Goal: Information Seeking & Learning: Learn about a topic

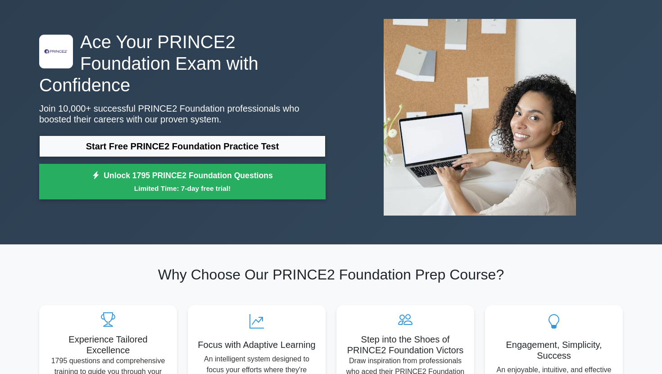
scroll to position [45, 0]
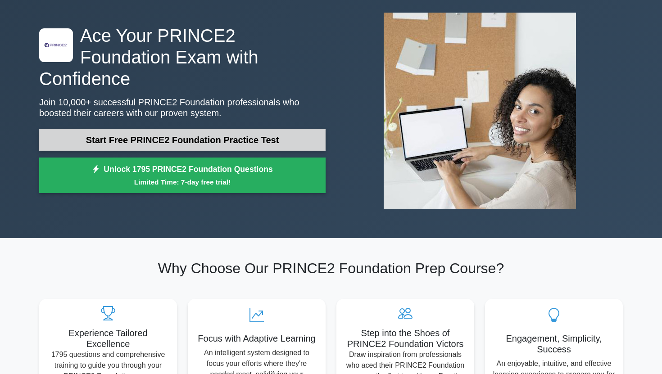
click at [158, 129] on link "Start Free PRINCE2 Foundation Practice Test" at bounding box center [182, 140] width 286 height 22
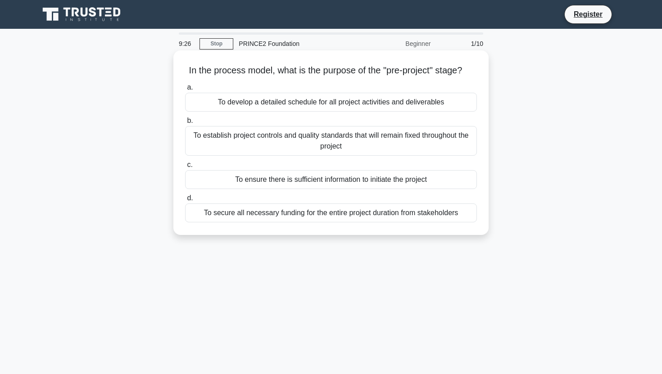
click at [248, 182] on div "To ensure there is sufficient information to initiate the project" at bounding box center [331, 179] width 292 height 19
click at [185, 168] on input "c. To ensure there is sufficient information to initiate the project" at bounding box center [185, 165] width 0 height 6
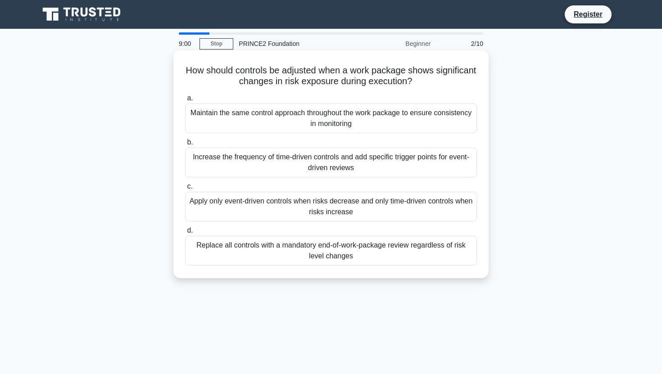
click at [256, 117] on div "Maintain the same control approach throughout the work package to ensure consis…" at bounding box center [331, 119] width 292 height 30
click at [185, 101] on input "a. Maintain the same control approach throughout the work package to ensure con…" at bounding box center [185, 98] width 0 height 6
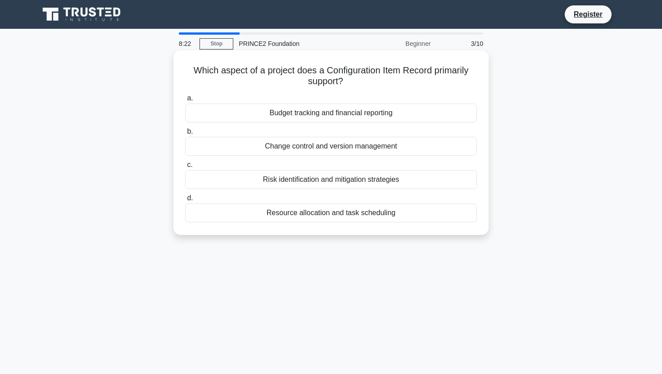
click at [239, 216] on div "Resource allocation and task scheduling" at bounding box center [331, 213] width 292 height 19
click at [185, 201] on input "d. Resource allocation and task scheduling" at bounding box center [185, 198] width 0 height 6
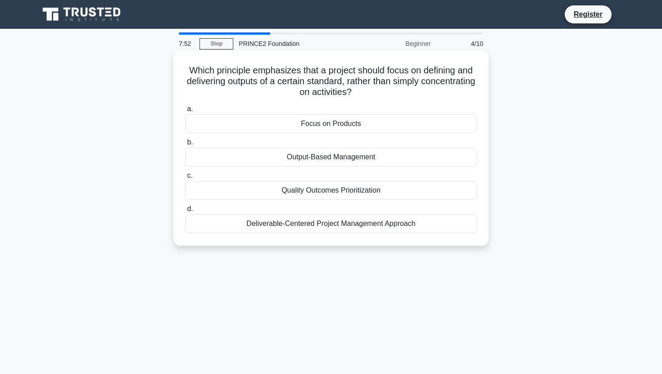
click at [240, 227] on div "Deliverable-Centered Project Management Approach" at bounding box center [331, 223] width 292 height 19
click at [185, 212] on input "d. Deliverable-Centered Project Management Approach" at bounding box center [185, 209] width 0 height 6
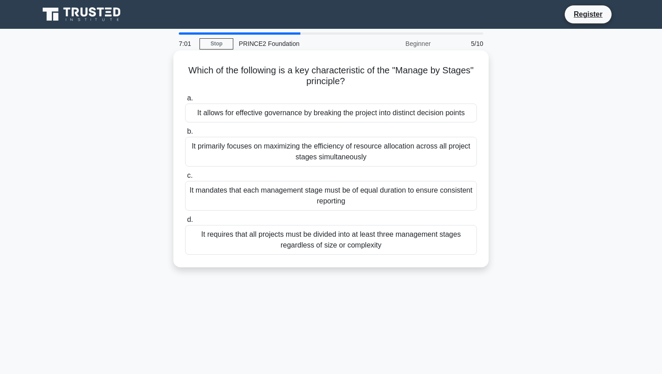
click at [278, 113] on div "It allows for effective governance by breaking the project into distinct decisi…" at bounding box center [331, 113] width 292 height 19
click at [185, 101] on input "a. It allows for effective governance by breaking the project into distinct dec…" at bounding box center [185, 98] width 0 height 6
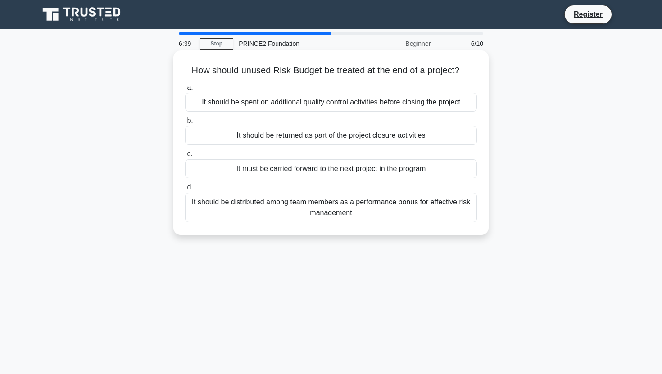
click at [333, 138] on div "It should be returned as part of the project closure activities" at bounding box center [331, 135] width 292 height 19
click at [185, 124] on input "b. It should be returned as part of the project closure activities" at bounding box center [185, 121] width 0 height 6
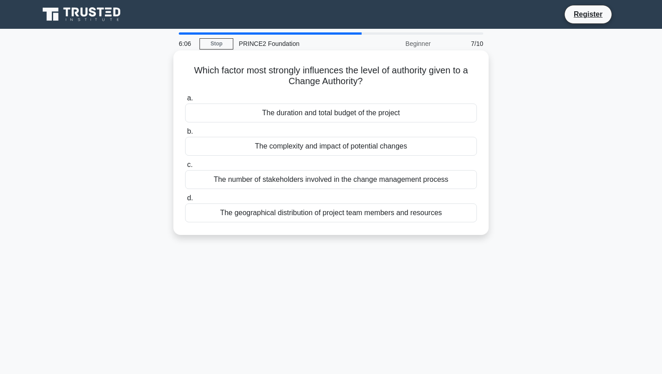
click at [323, 181] on div "The number of stakeholders involved in the change management process" at bounding box center [331, 179] width 292 height 19
click at [185, 168] on input "c. The number of stakeholders involved in the change management process" at bounding box center [185, 165] width 0 height 6
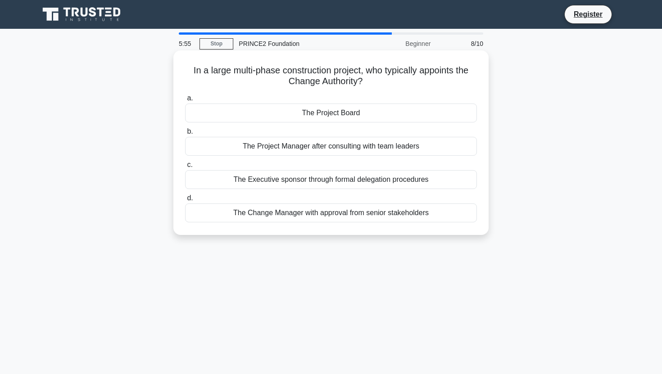
click at [326, 117] on div "The Project Board" at bounding box center [331, 113] width 292 height 19
click at [185, 101] on input "a. The Project Board" at bounding box center [185, 98] width 0 height 6
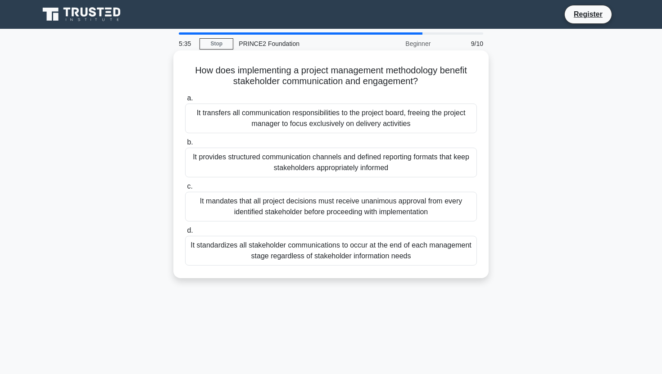
click at [280, 206] on div "It mandates that all project decisions must receive unanimous approval from eve…" at bounding box center [331, 207] width 292 height 30
click at [185, 190] on input "c. It mandates that all project decisions must receive unanimous approval from …" at bounding box center [185, 187] width 0 height 6
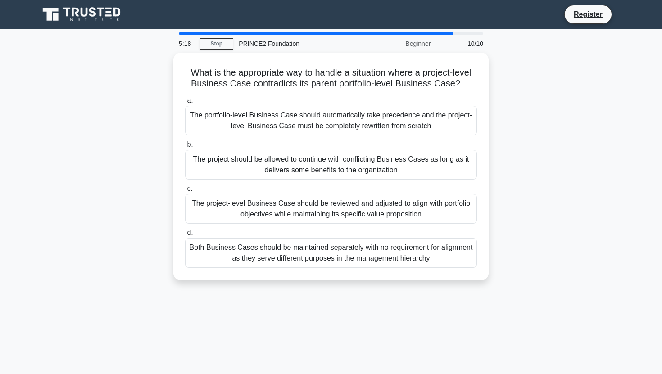
click at [280, 206] on div "The project-level Business Case should be reviewed and adjusted to align with p…" at bounding box center [331, 209] width 292 height 30
click at [185, 192] on input "c. The project-level Business Case should be reviewed and adjusted to align wit…" at bounding box center [185, 189] width 0 height 6
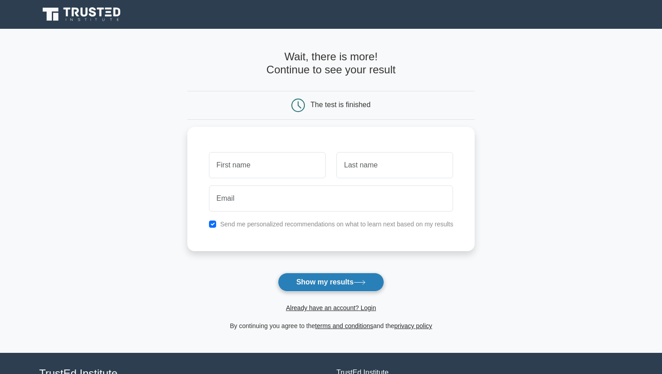
click at [330, 281] on button "Show my results" at bounding box center [331, 282] width 106 height 19
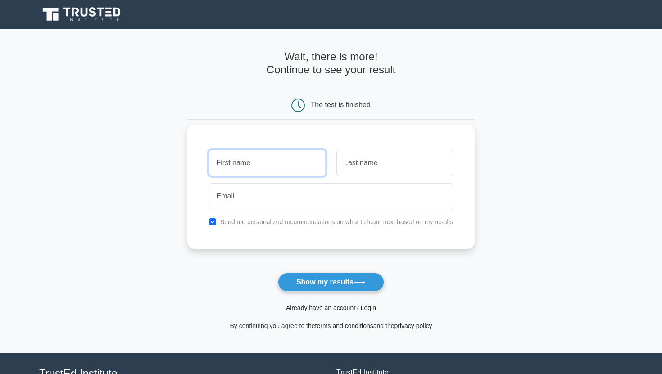
click at [253, 167] on input "text" at bounding box center [267, 163] width 117 height 26
type input "[PERSON_NAME]"
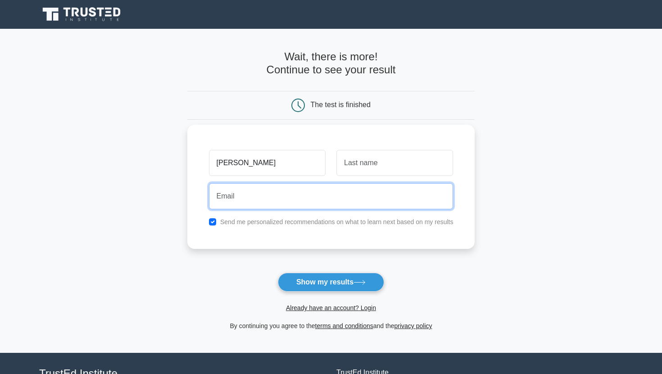
click at [279, 195] on input "email" at bounding box center [331, 196] width 245 height 26
type input "elsa.denaj@protonmail.com"
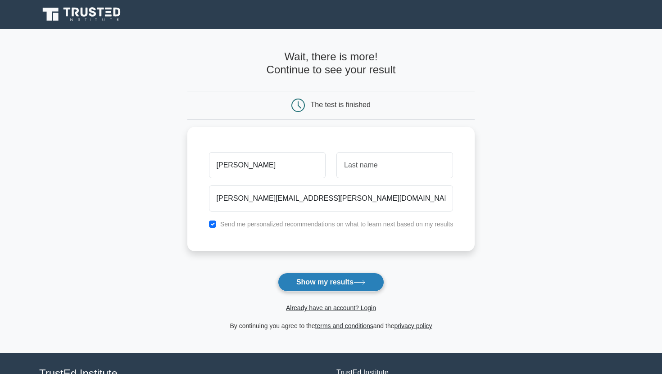
click at [321, 285] on button "Show my results" at bounding box center [331, 282] width 106 height 19
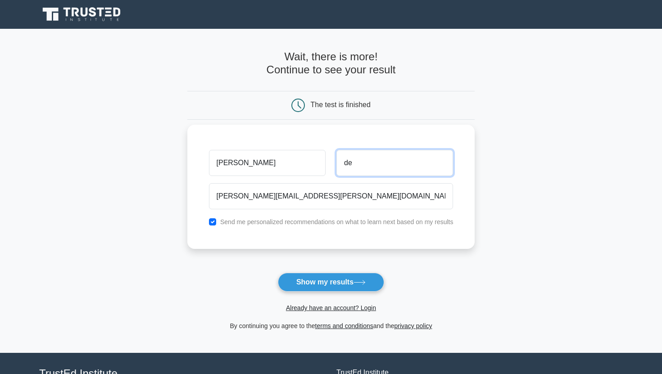
type input "Denaj"
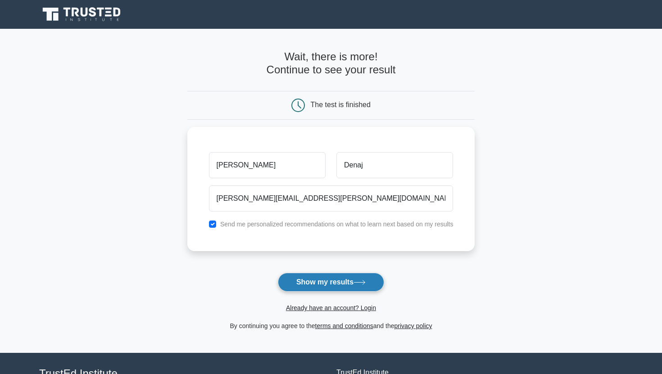
click at [340, 286] on button "Show my results" at bounding box center [331, 282] width 106 height 19
